Goal: Information Seeking & Learning: Learn about a topic

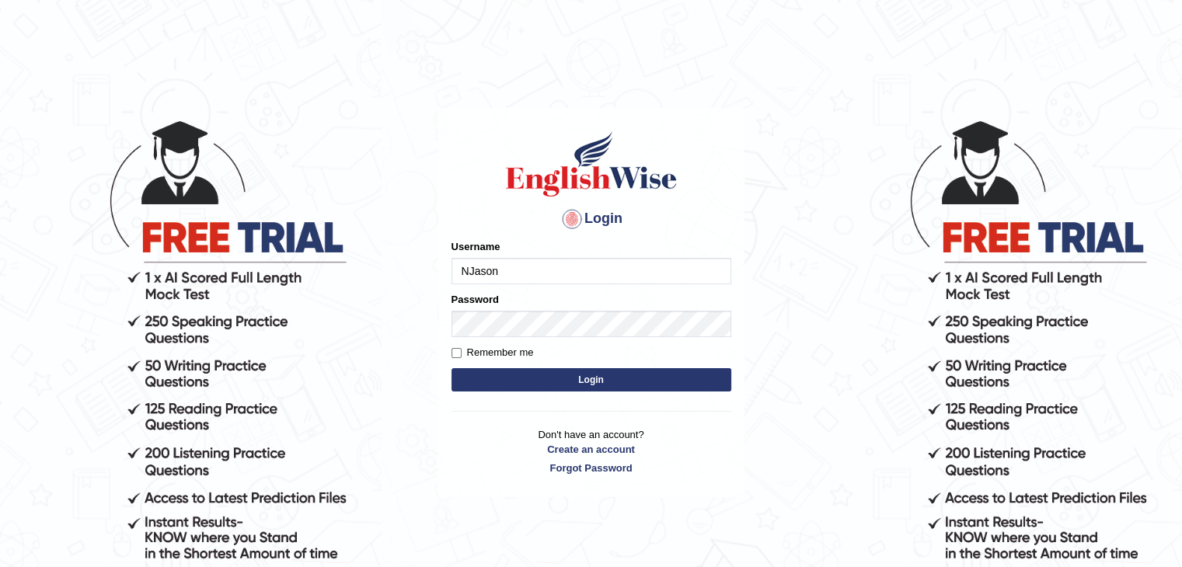
type input "NJason"
click at [510, 386] on button "Login" at bounding box center [591, 379] width 280 height 23
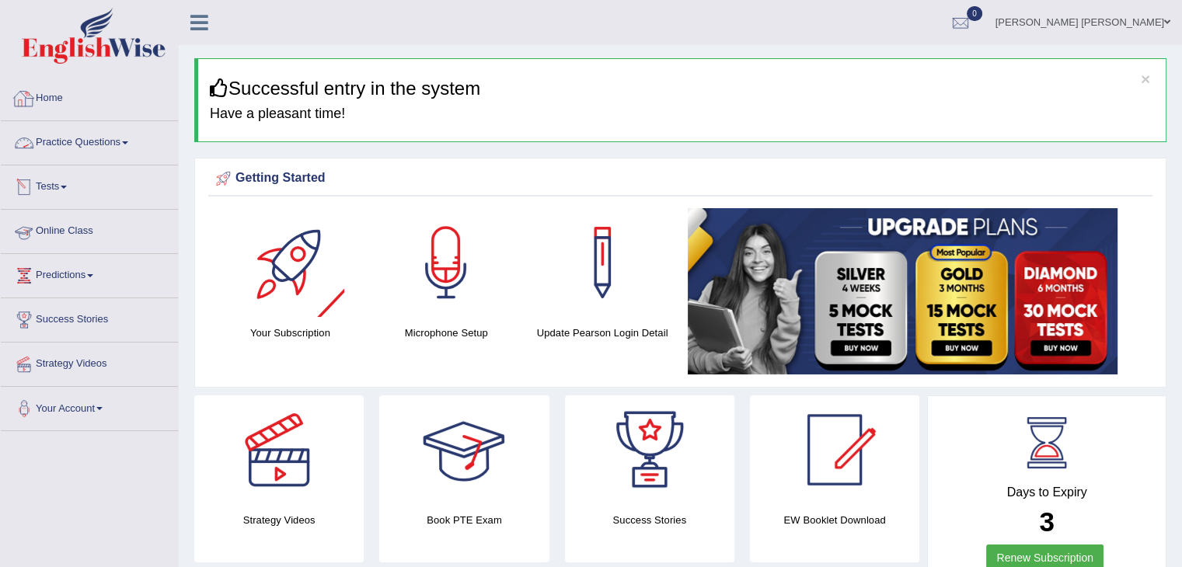
click at [117, 141] on link "Practice Questions" at bounding box center [89, 140] width 177 height 39
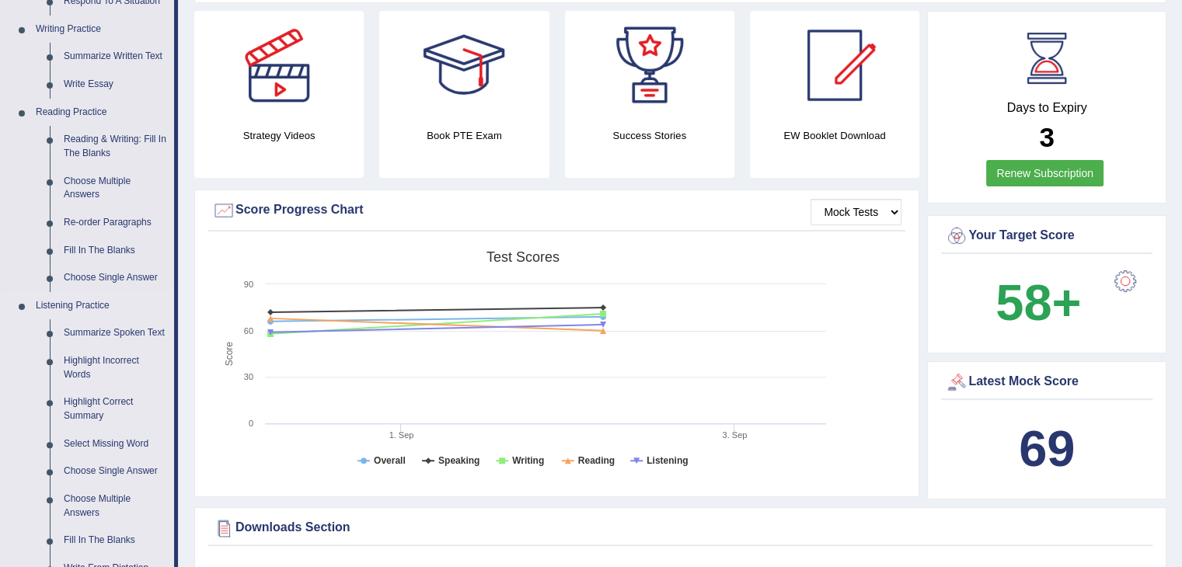
scroll to position [388, 0]
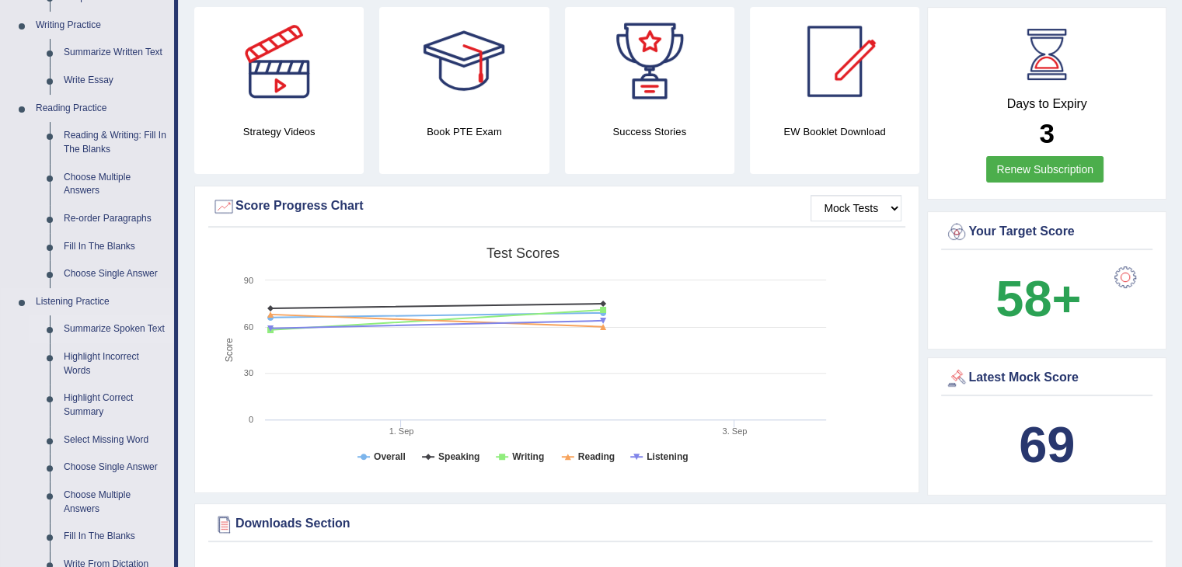
click at [122, 328] on link "Summarize Spoken Text" at bounding box center [115, 329] width 117 height 28
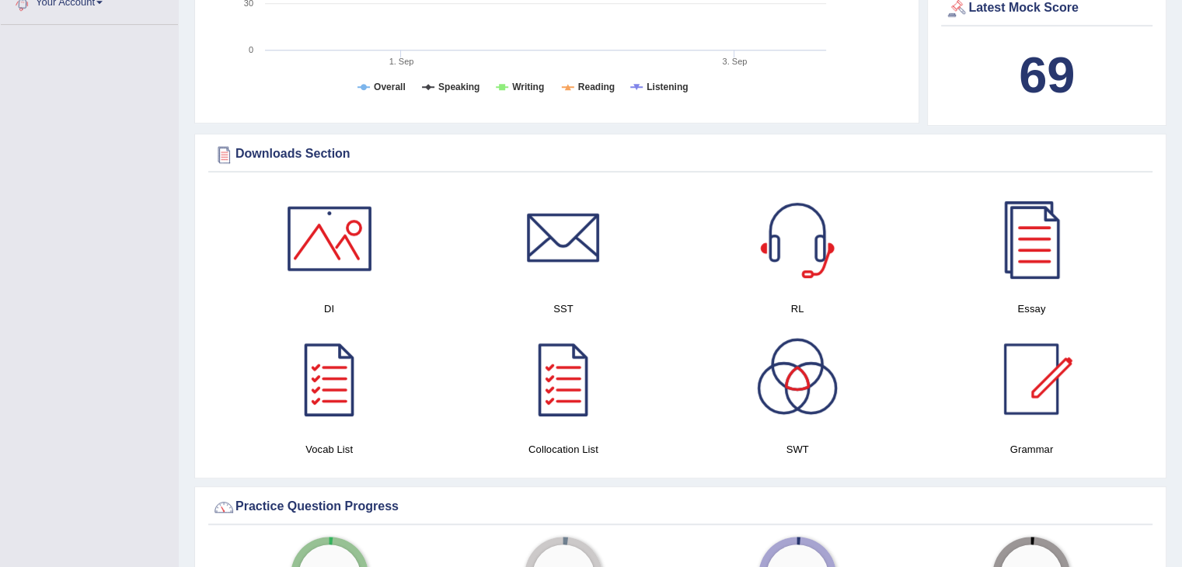
scroll to position [1218, 0]
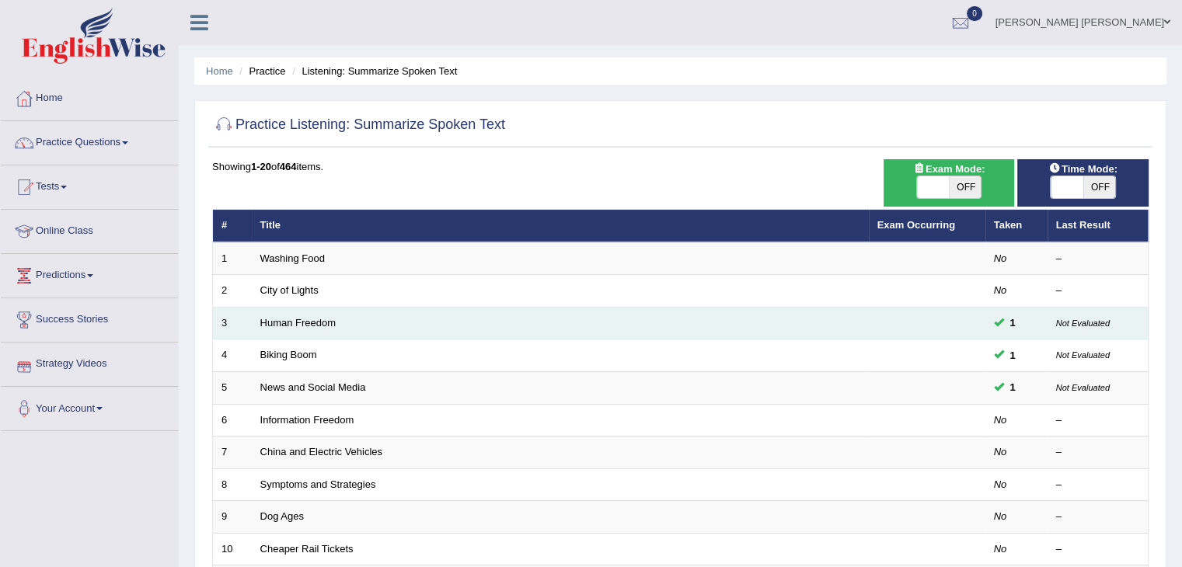
click at [295, 329] on td "Human Freedom" at bounding box center [560, 323] width 617 height 33
click at [298, 327] on link "Human Freedom" at bounding box center [298, 323] width 76 height 12
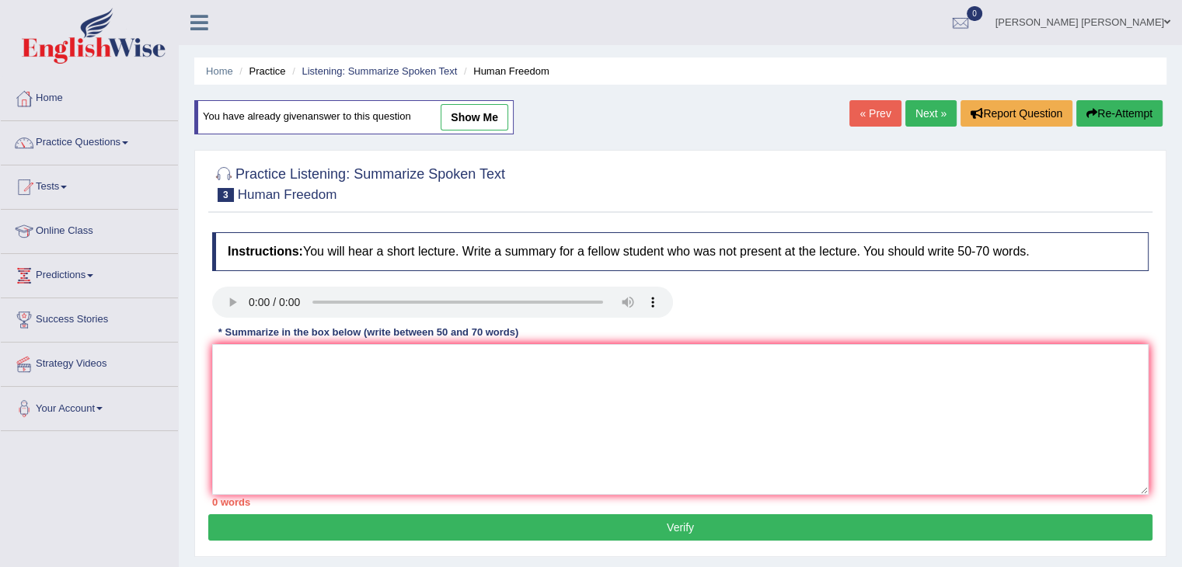
click at [466, 124] on link "show me" at bounding box center [474, 117] width 68 height 26
type textarea "The speaker provided a comprehensive overview of human freedom in business, hig…"
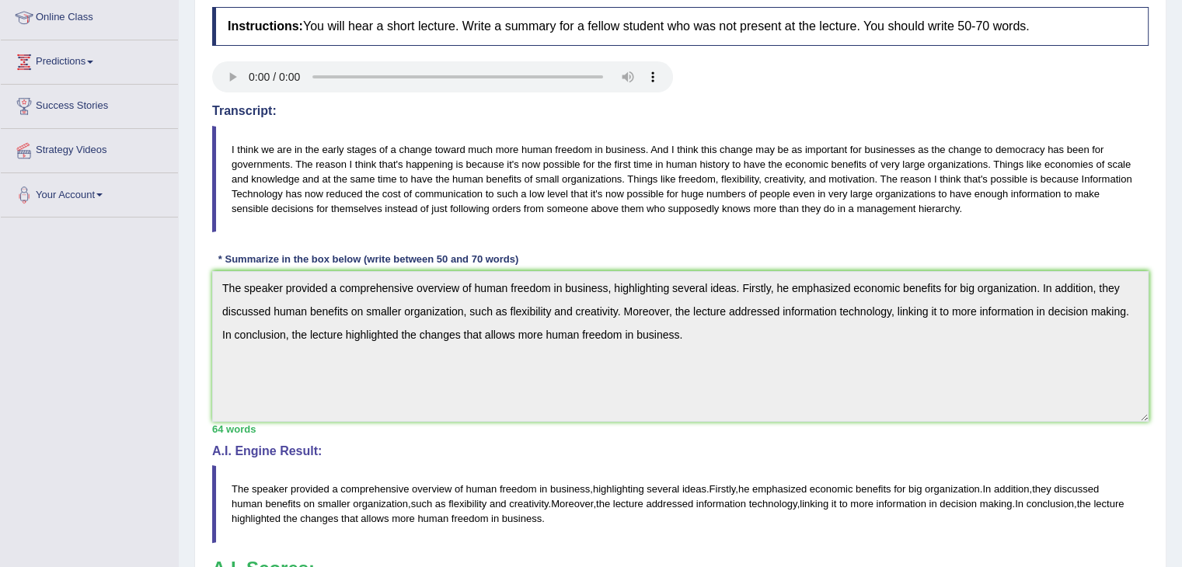
scroll to position [171, 0]
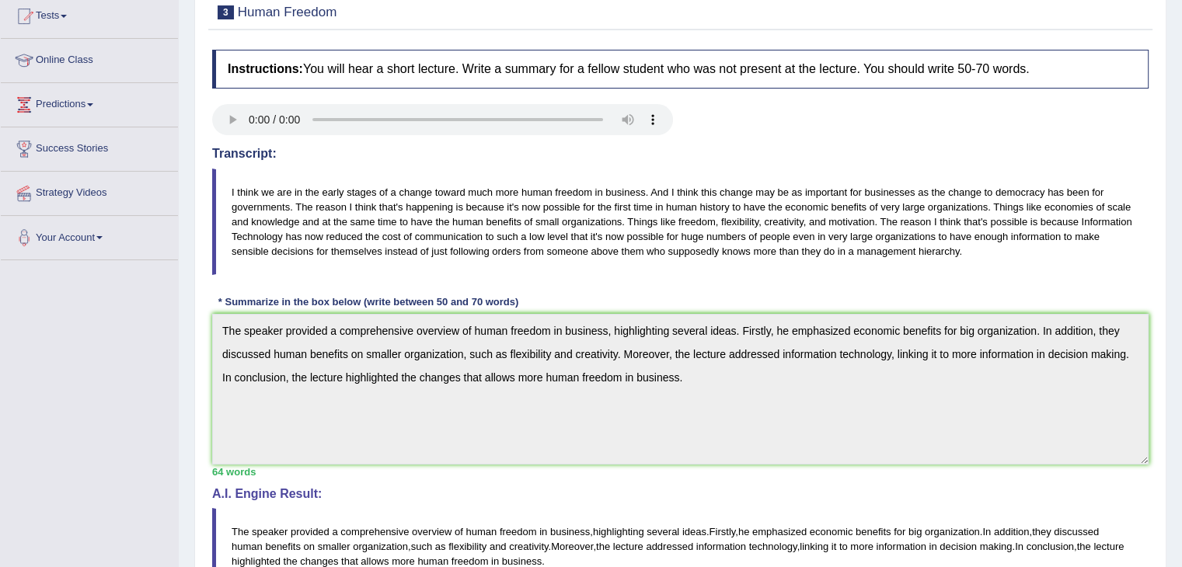
click at [203, 322] on div "Practice Listening: Summarize Spoken Text 3 Human Freedom Instructions: You wil…" at bounding box center [680, 398] width 972 height 862
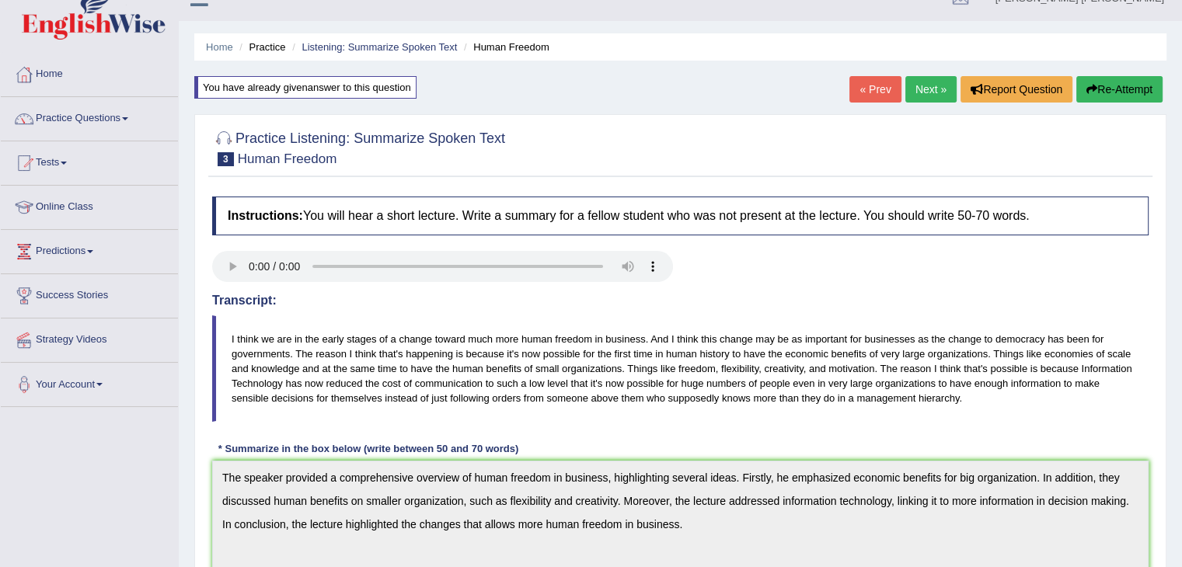
scroll to position [0, 0]
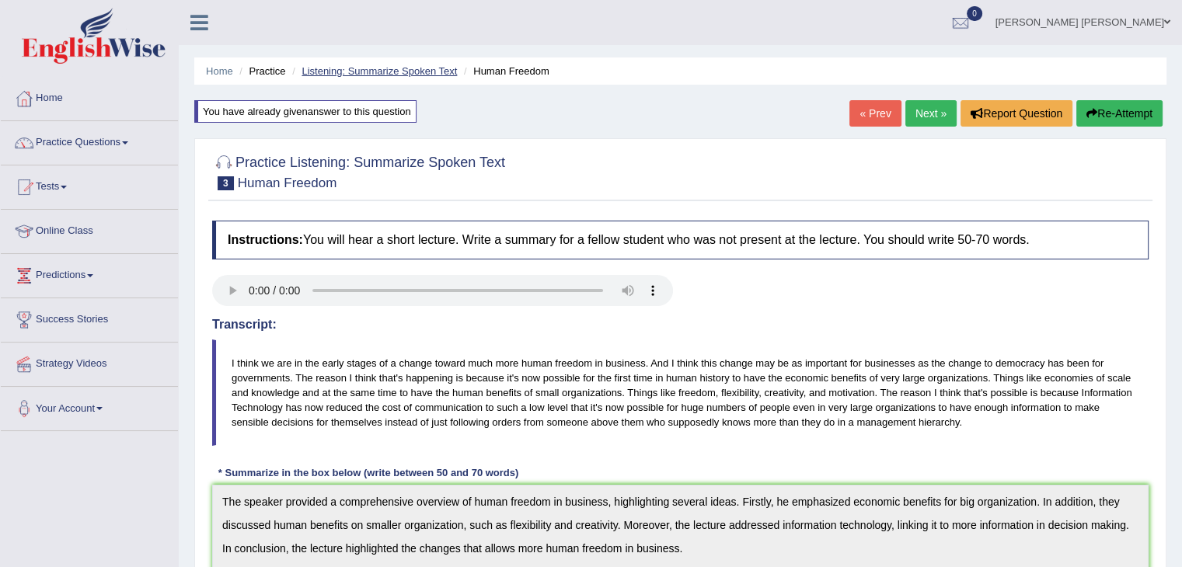
click at [409, 72] on link "Listening: Summarize Spoken Text" at bounding box center [378, 71] width 155 height 12
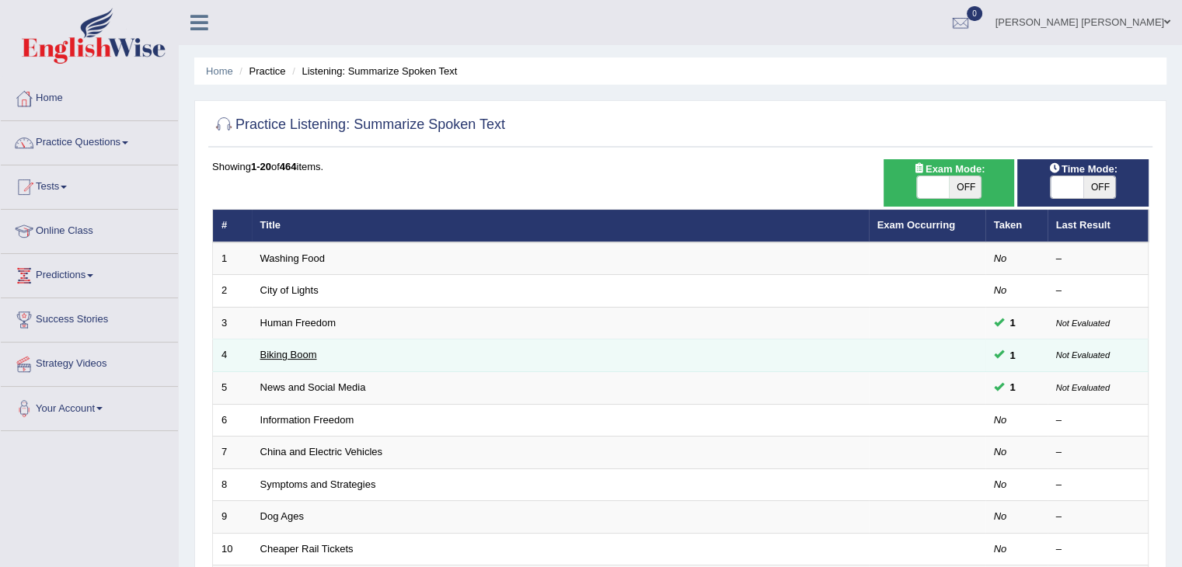
click at [303, 352] on link "Biking Boom" at bounding box center [288, 355] width 57 height 12
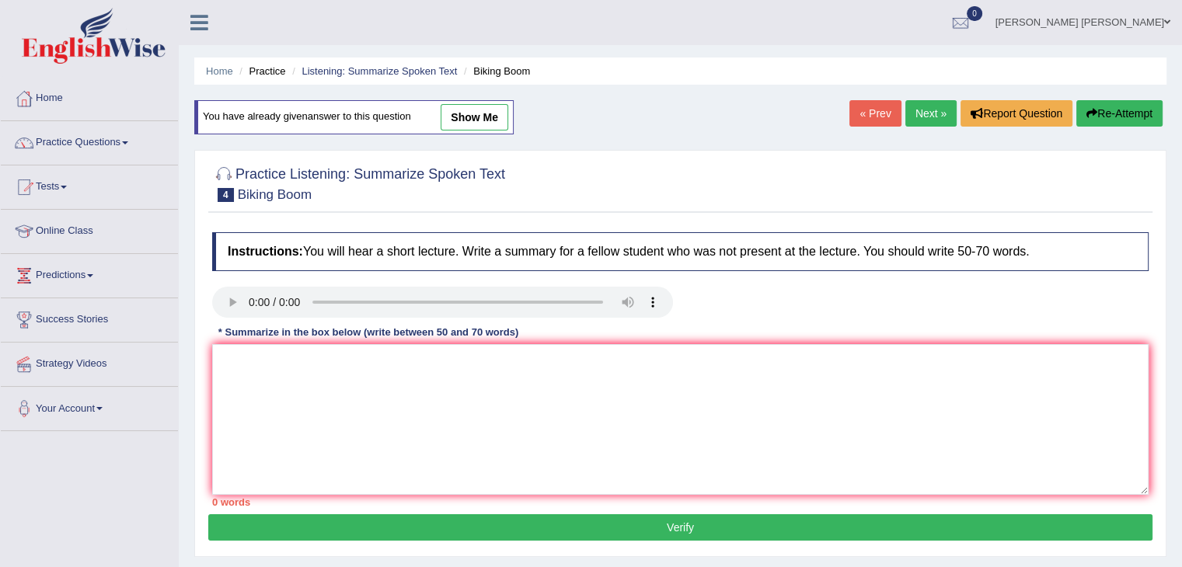
click at [467, 112] on link "show me" at bounding box center [474, 117] width 68 height 26
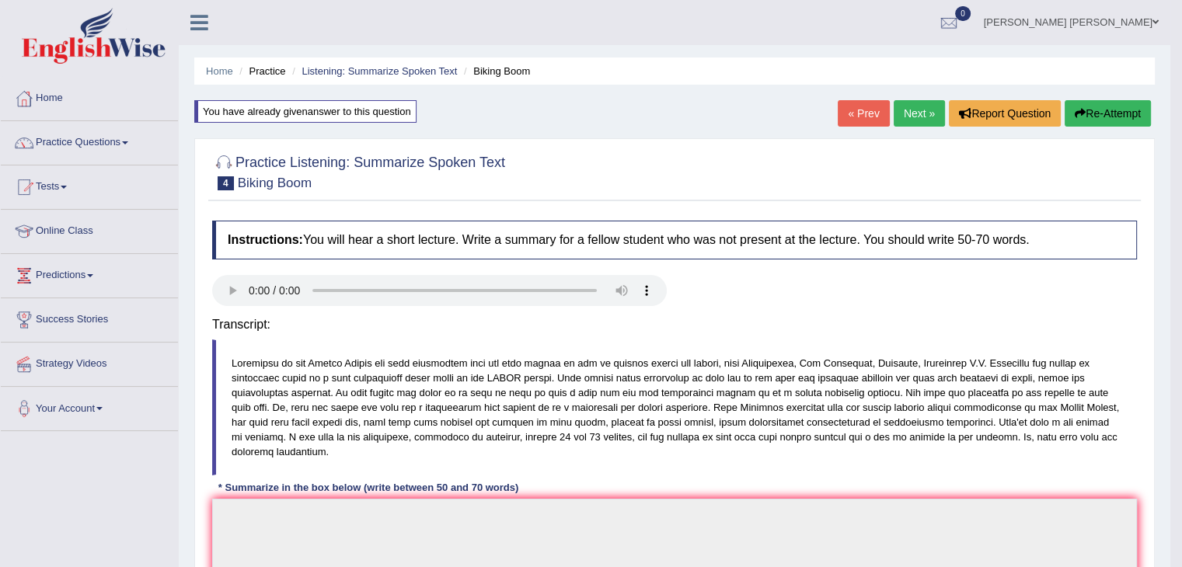
type textarea "The lecture talked about cycling in US, highlighting several points. Firstly, i…"
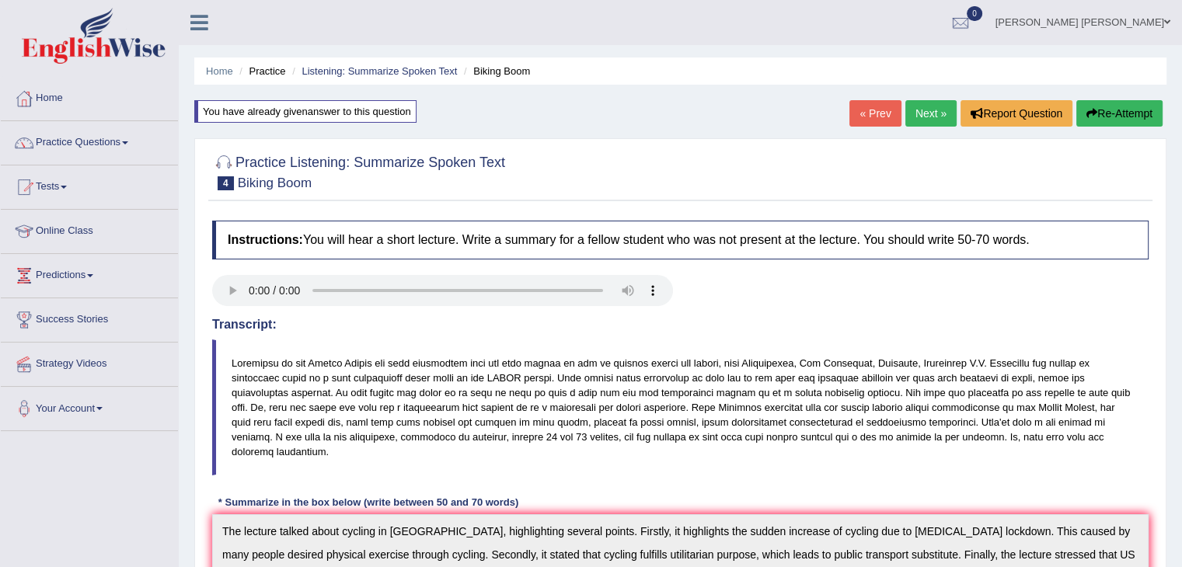
click at [413, 78] on ul "Home Practice Listening: Summarize Spoken Text Biking Boom" at bounding box center [680, 70] width 972 height 27
click at [417, 70] on link "Listening: Summarize Spoken Text" at bounding box center [378, 71] width 155 height 12
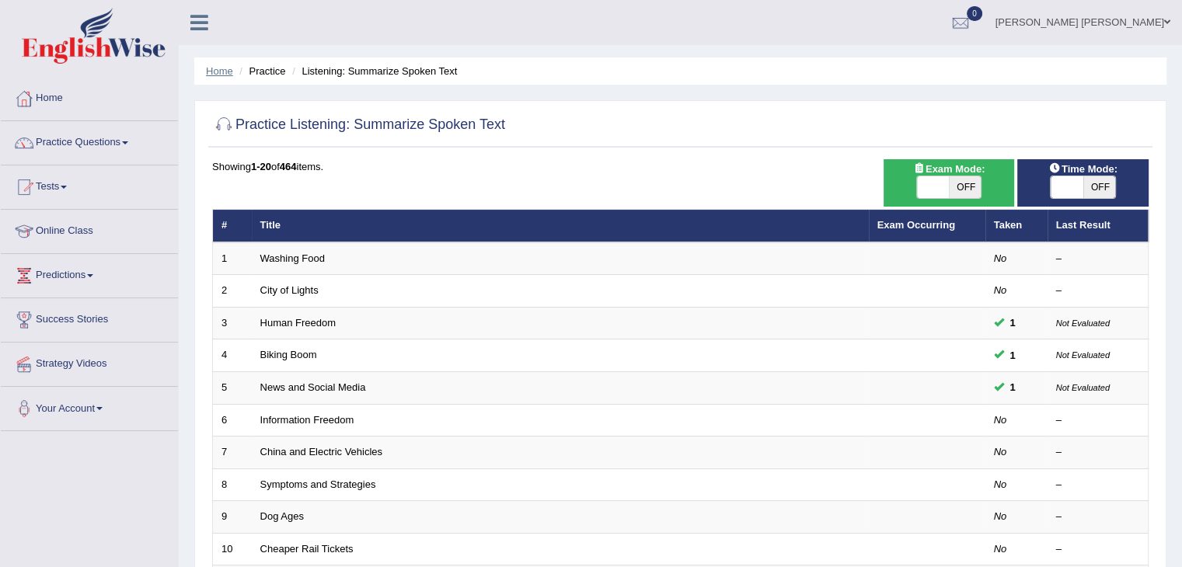
click at [224, 71] on link "Home" at bounding box center [219, 71] width 27 height 12
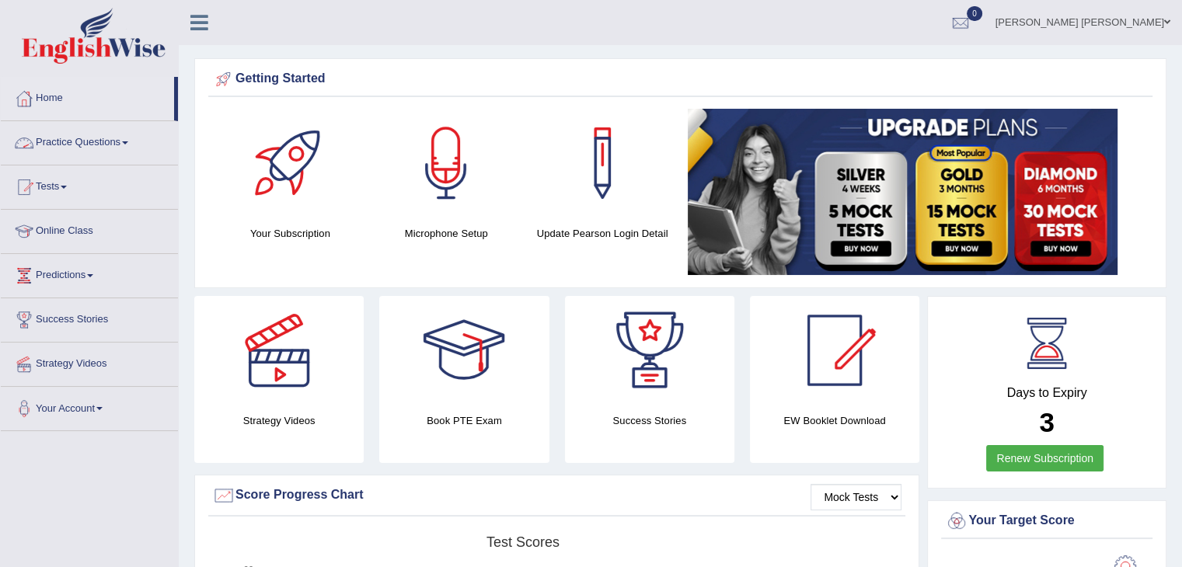
click at [97, 141] on link "Practice Questions" at bounding box center [89, 140] width 177 height 39
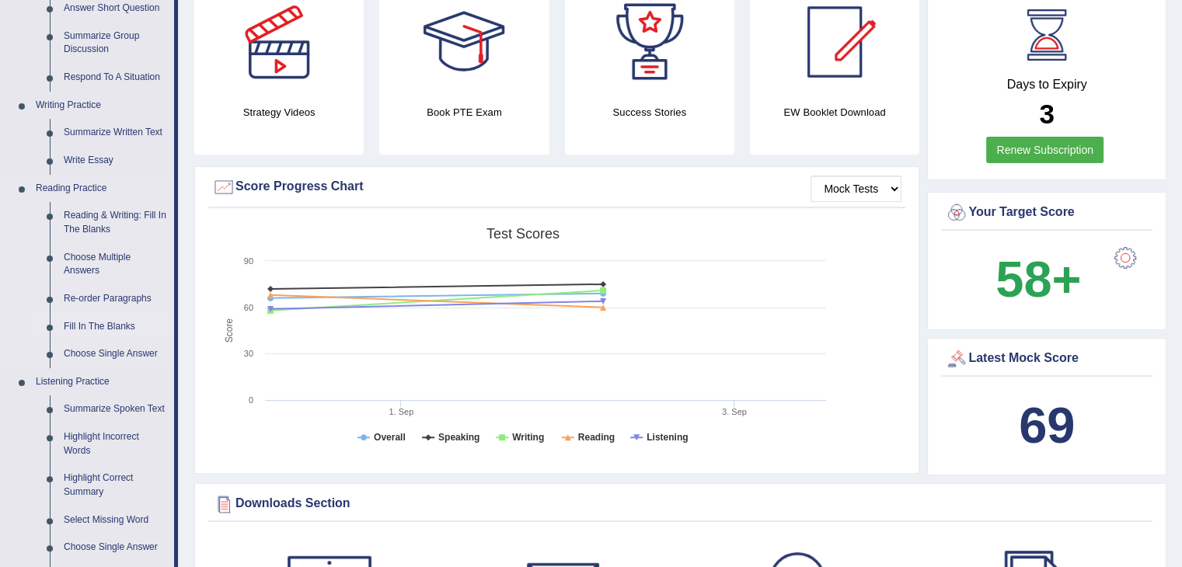
scroll to position [311, 0]
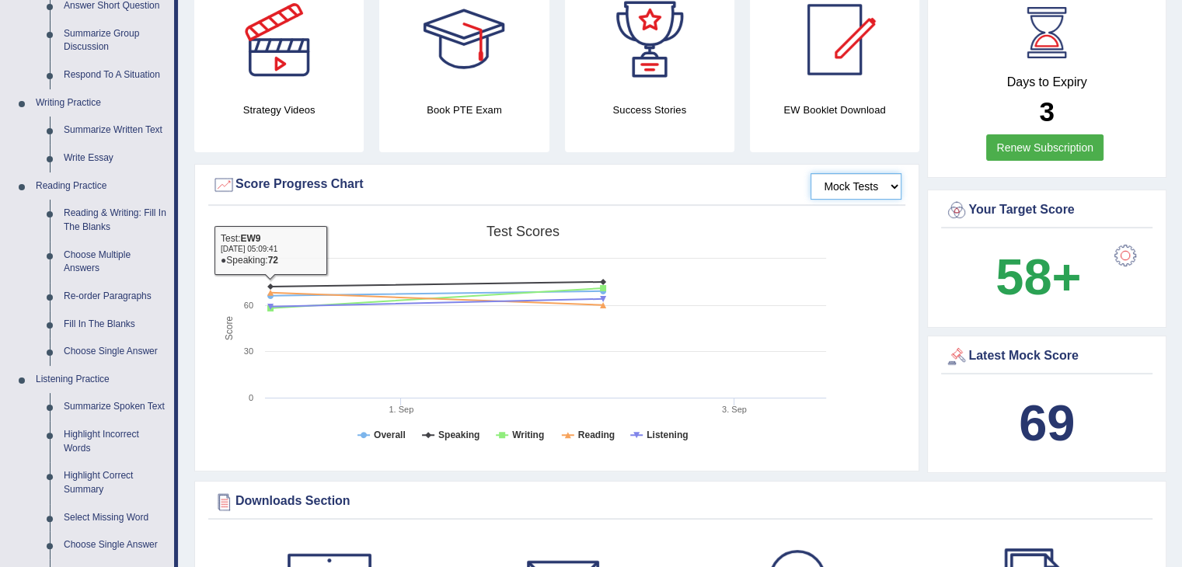
click at [873, 181] on select "Mock Tests" at bounding box center [855, 186] width 91 height 26
